Goal: Information Seeking & Learning: Learn about a topic

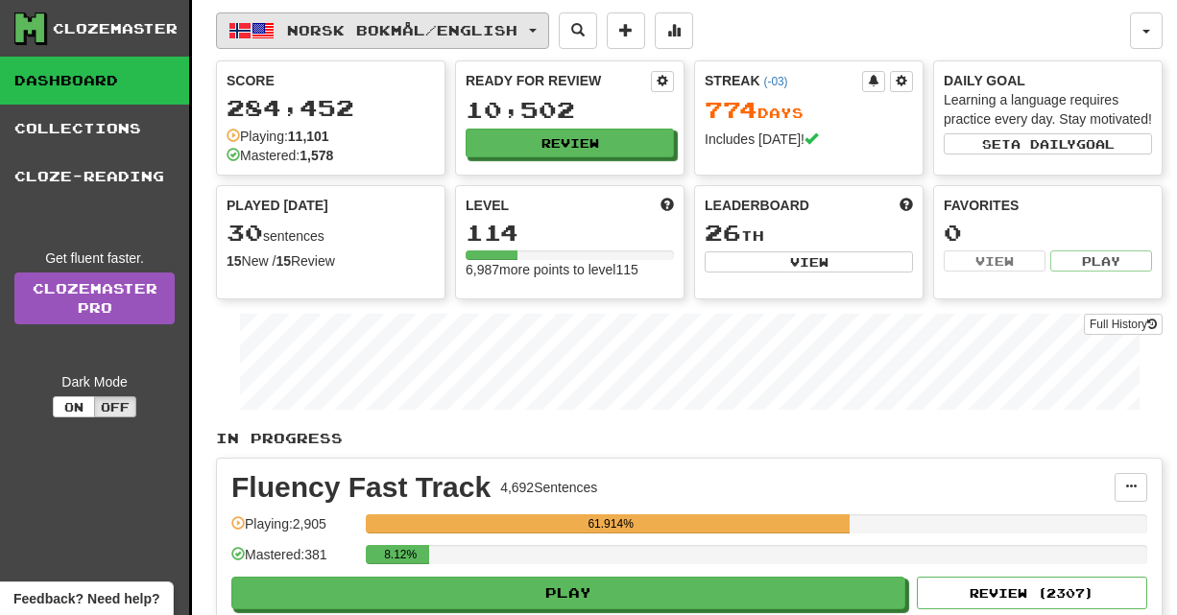
click at [330, 36] on span "Norsk bokmål / English" at bounding box center [402, 30] width 230 height 16
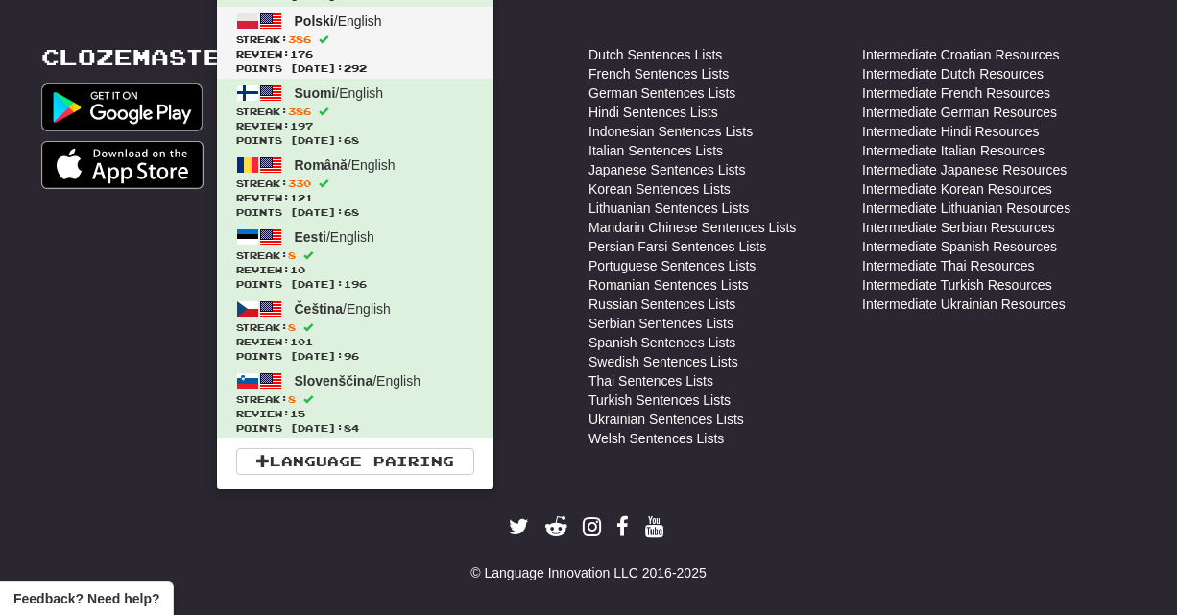
scroll to position [781, 0]
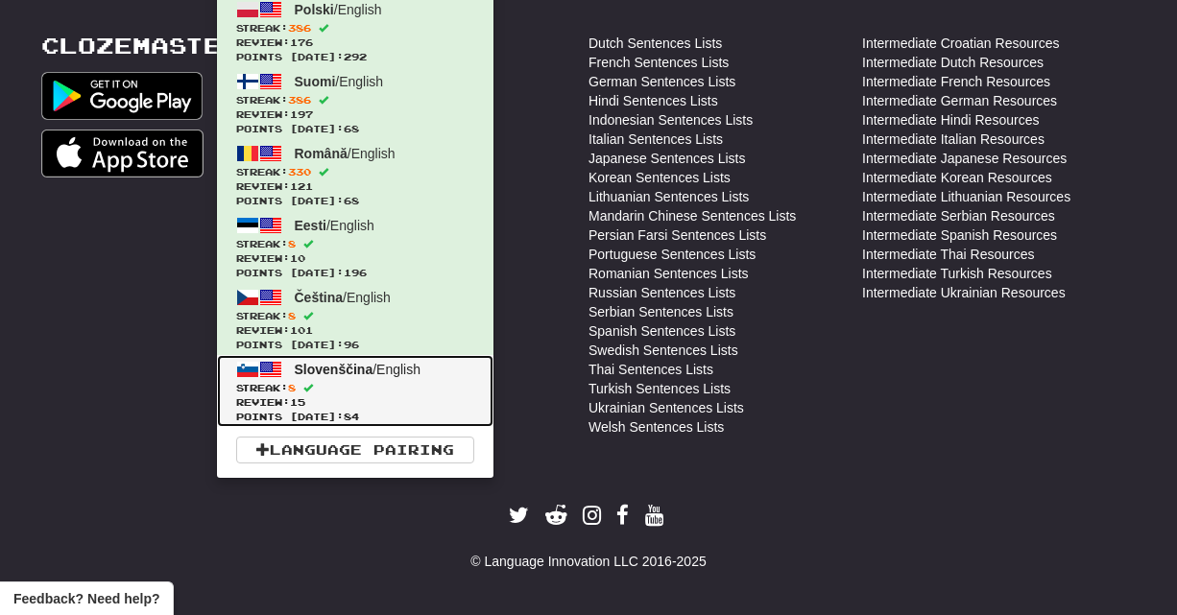
click at [263, 372] on span at bounding box center [270, 369] width 23 height 23
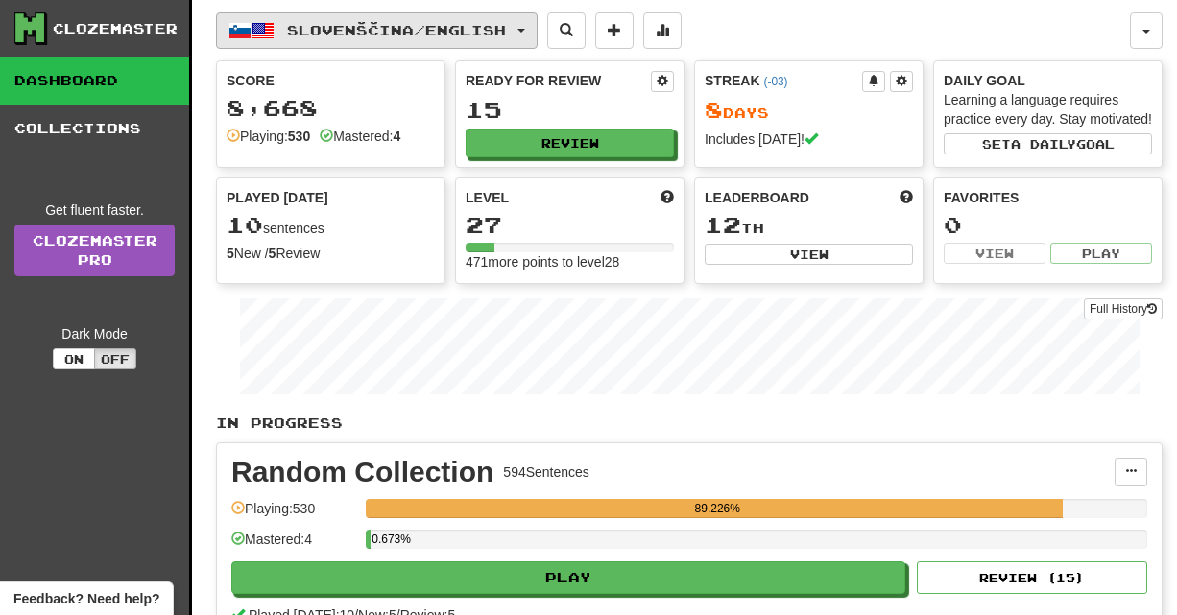
click at [362, 17] on button "Slovenščina / English" at bounding box center [376, 30] width 321 height 36
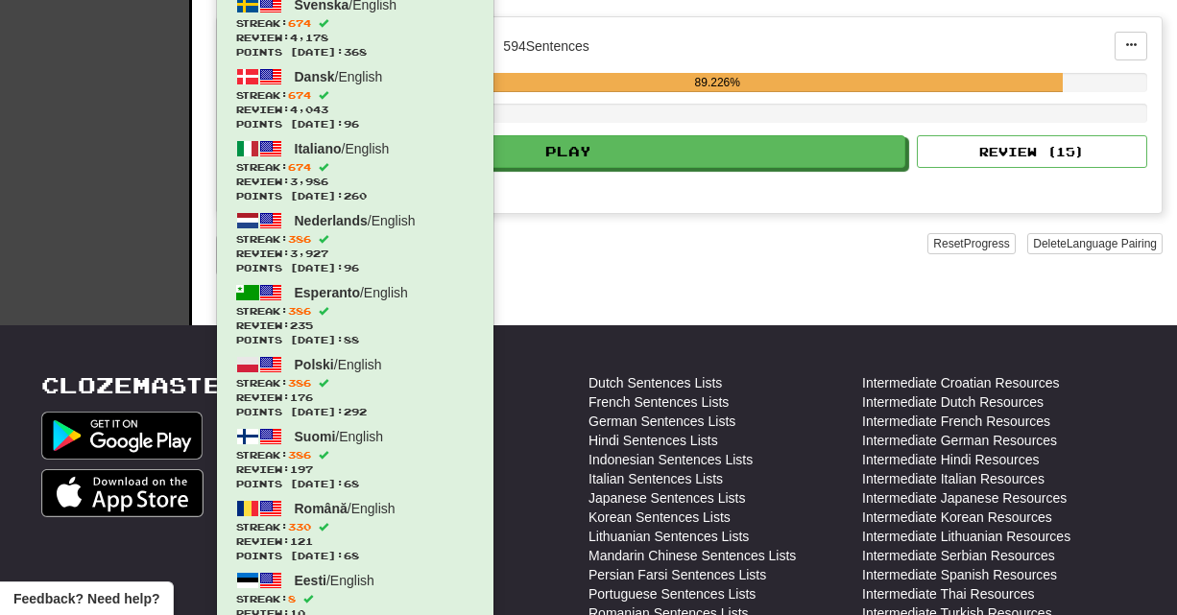
scroll to position [764, 0]
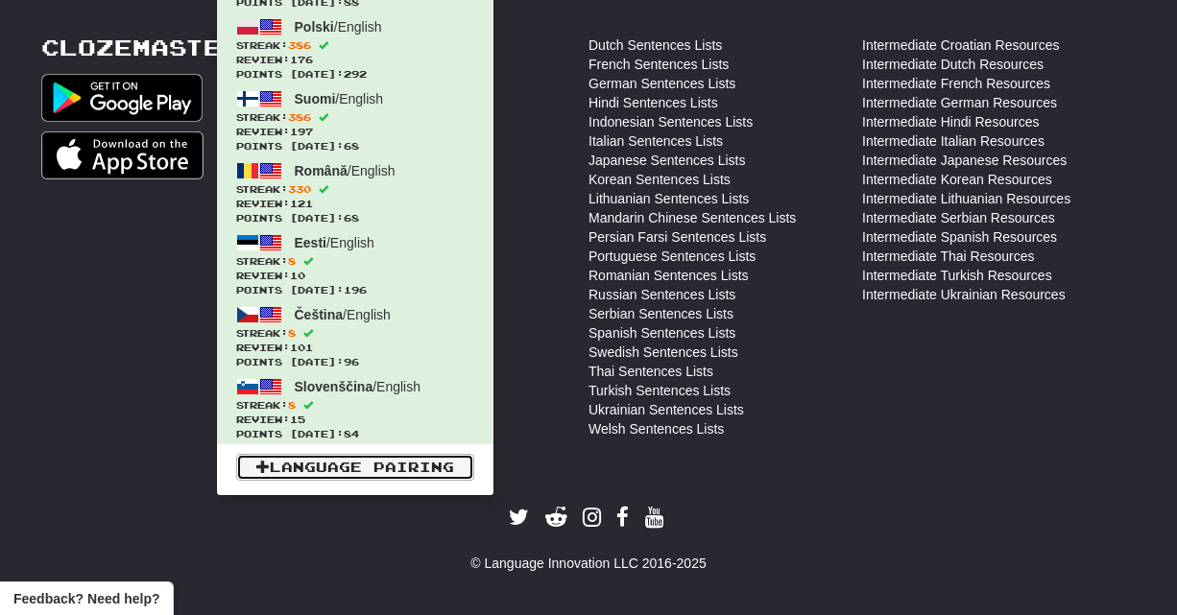
click at [300, 469] on link "Language Pairing" at bounding box center [355, 467] width 238 height 27
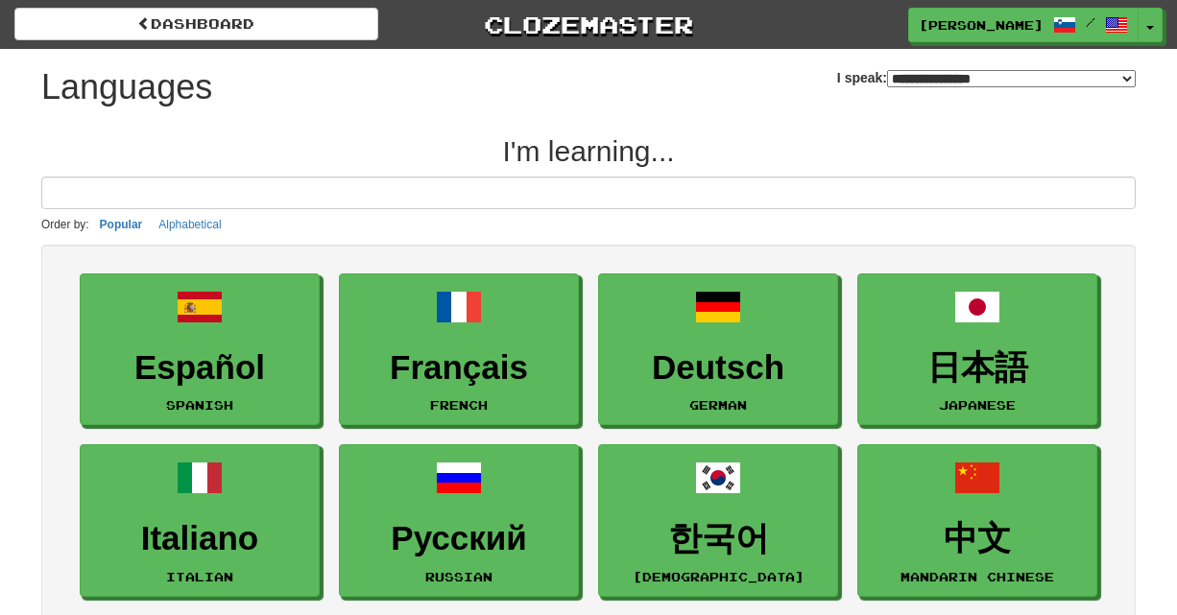
select select "*******"
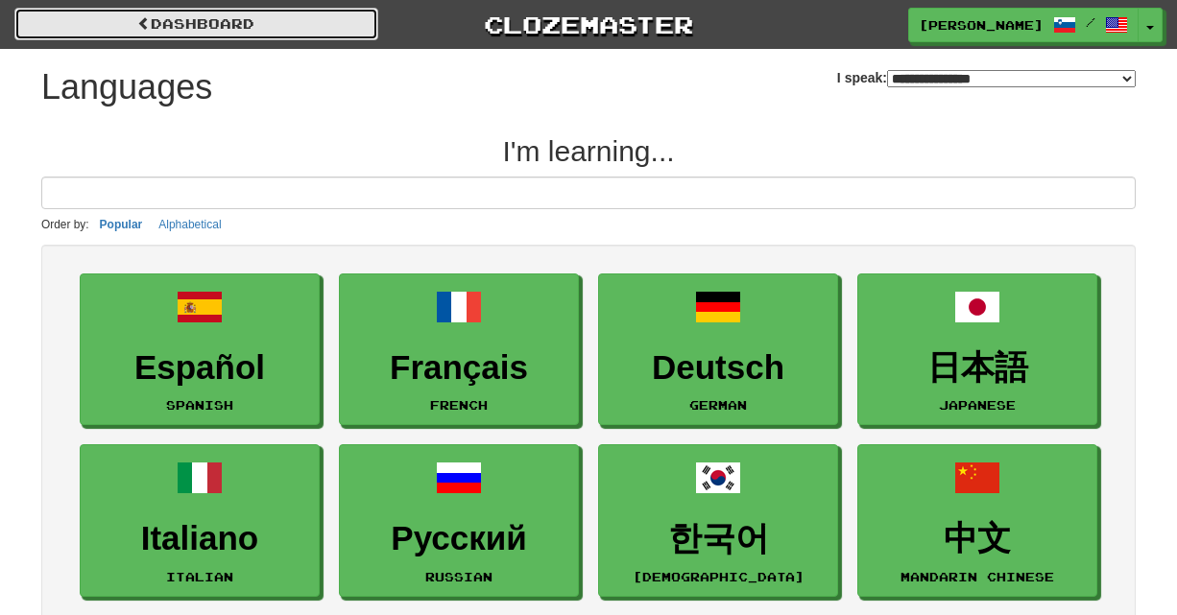
click at [320, 14] on link "dashboard" at bounding box center [196, 24] width 364 height 33
